Goal: Transaction & Acquisition: Book appointment/travel/reservation

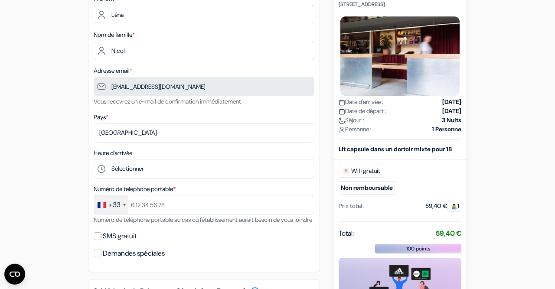
scroll to position [183, 0]
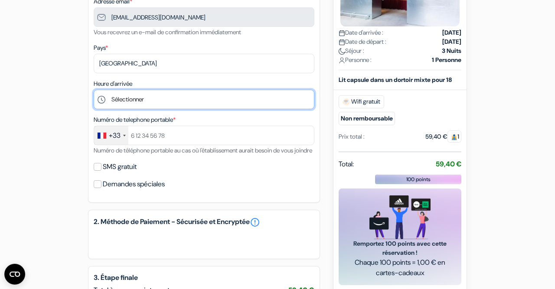
click at [94, 90] on select "Sélectionner 1:00 2:00 3:00 4:00 5:00 6:00 7:00 8:00 9:00 10:00 11:00 12:00 13:…" at bounding box center [204, 99] width 221 height 19
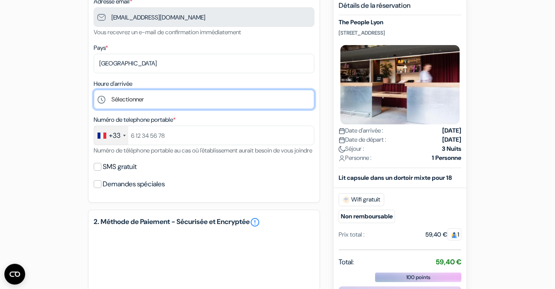
click at [94, 90] on select "Sélectionner 1:00 2:00 3:00 4:00 5:00 6:00 7:00 8:00 9:00 10:00 11:00 12:00 13:…" at bounding box center [204, 99] width 221 height 19
select select "22"
click option "22:00" at bounding box center [0, 0] width 0 height 0
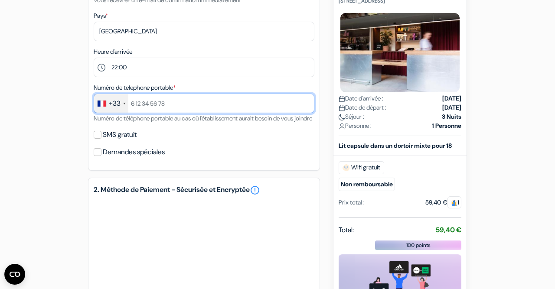
click at [169, 106] on input "text" at bounding box center [204, 103] width 221 height 19
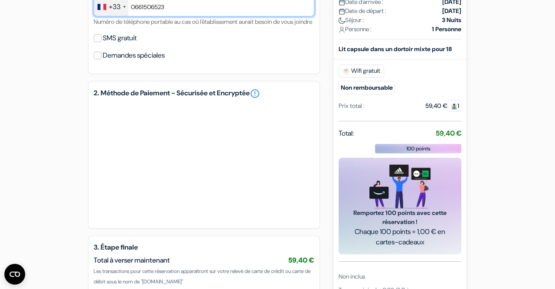
scroll to position [311, 0]
type input "0661506523"
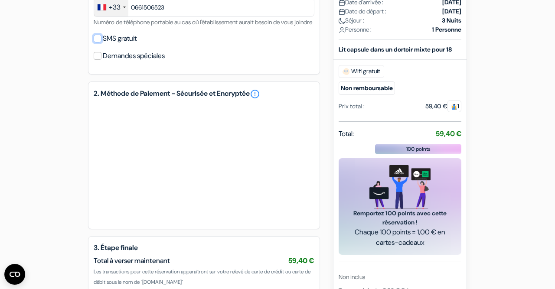
click at [97, 42] on input "SMS gratuit" at bounding box center [98, 39] width 8 height 8
checkbox input "true"
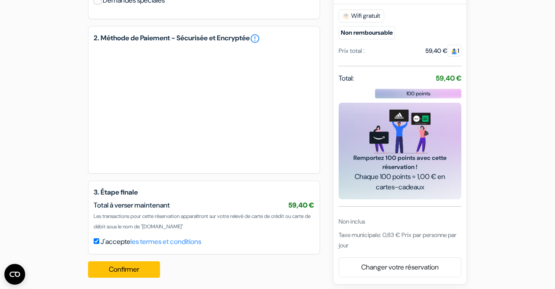
scroll to position [406, 0]
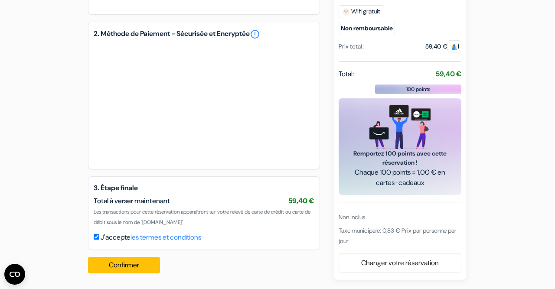
click at [142, 268] on button "Confirmer Loading..." at bounding box center [124, 265] width 72 height 16
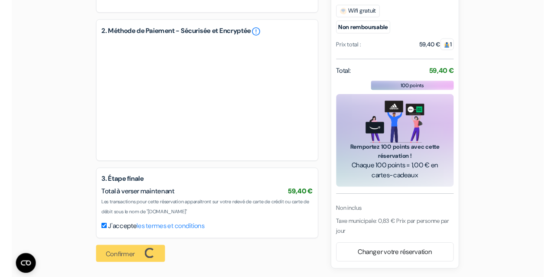
scroll to position [406, 0]
